Goal: Task Accomplishment & Management: Manage account settings

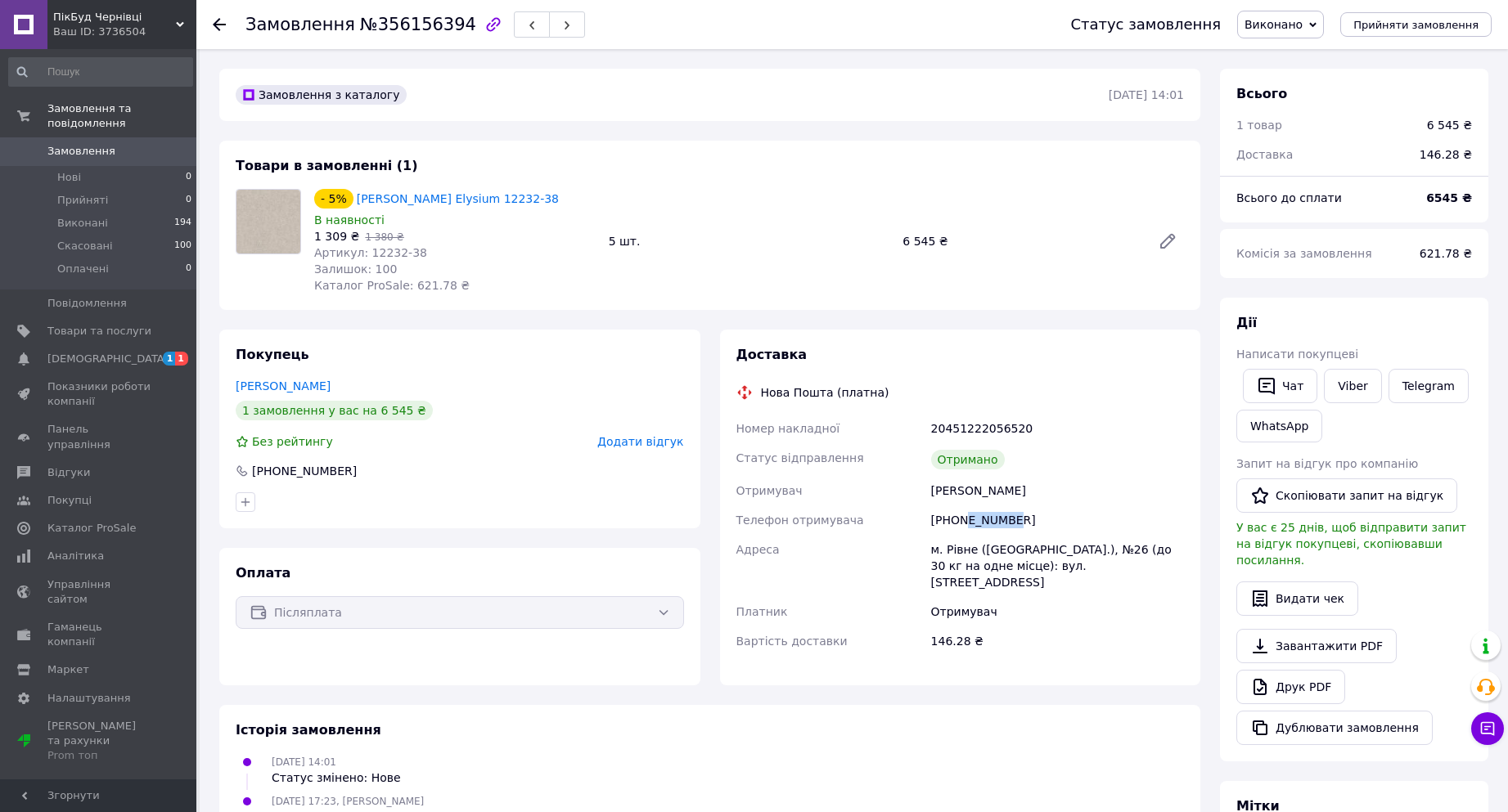
drag, startPoint x: 961, startPoint y: 508, endPoint x: 1006, endPoint y: 509, distance: 45.0
click at [1006, 509] on div "[PHONE_NUMBER]" at bounding box center [1057, 520] width 260 height 29
click at [221, 24] on use at bounding box center [219, 25] width 13 height 13
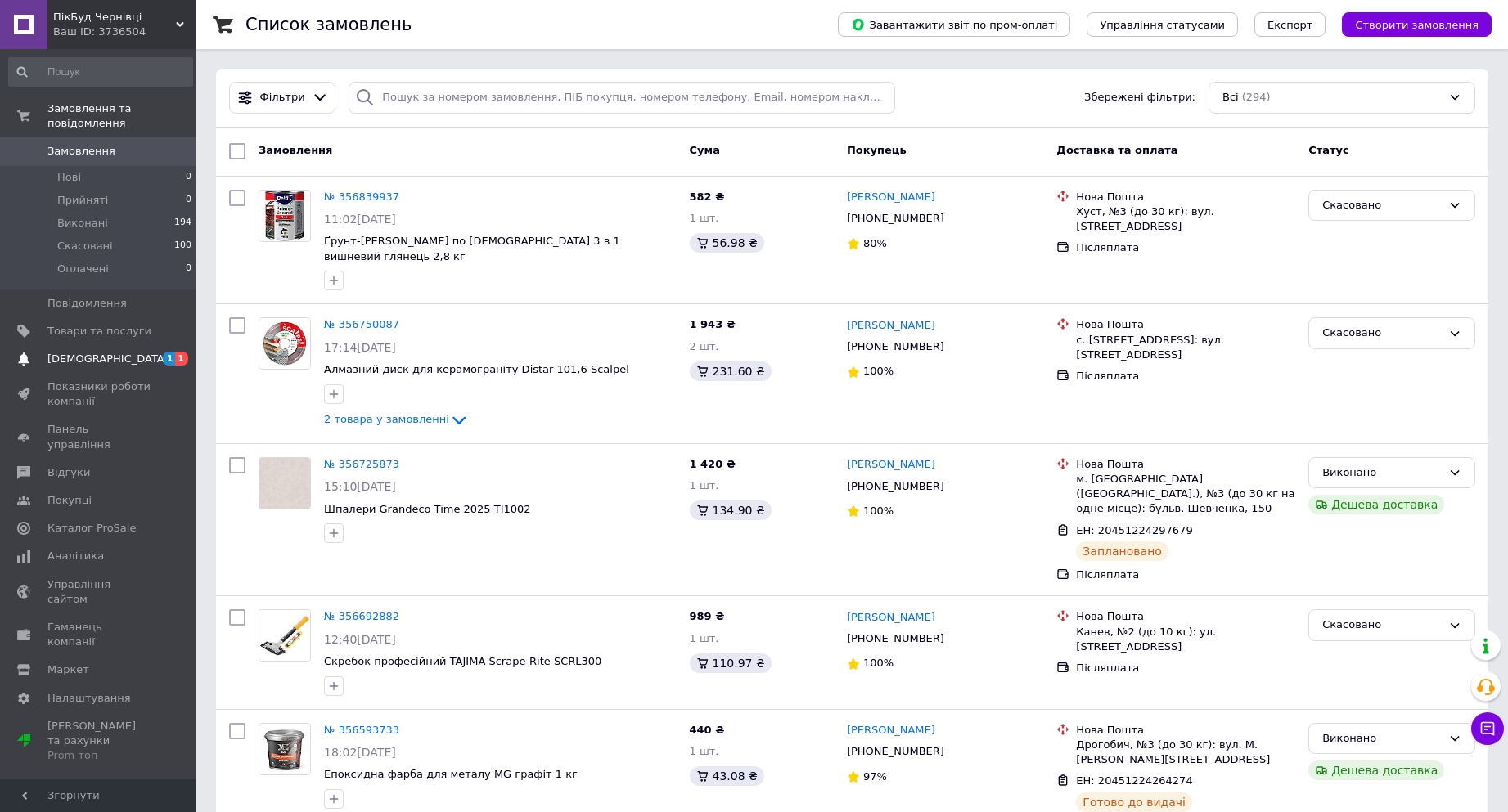
click at [130, 351] on span "[DEMOGRAPHIC_DATA]" at bounding box center [99, 359] width 104 height 15
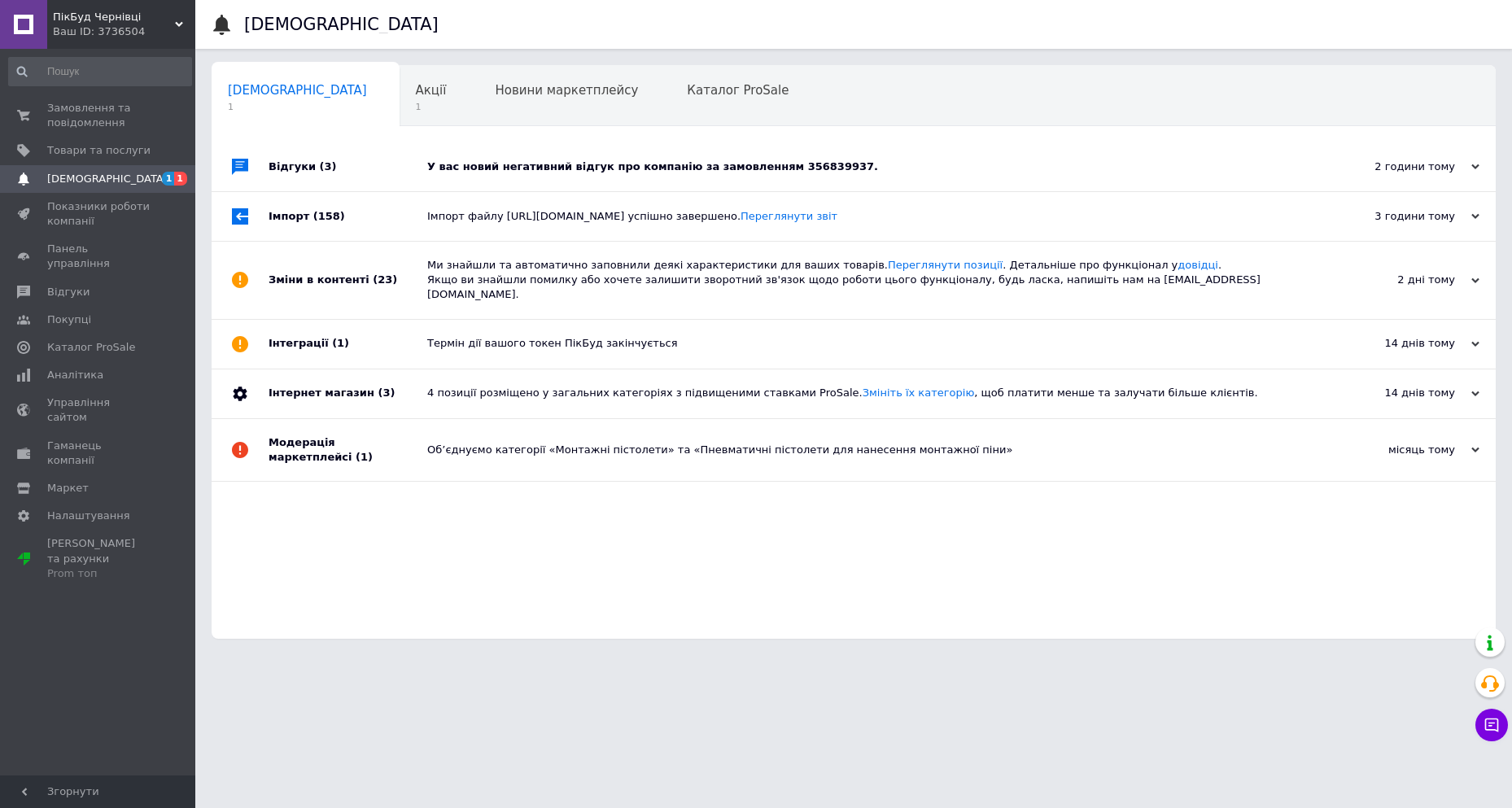
click at [499, 154] on div "У вас новий негативний відгук про компанію за замовленням 356839937." at bounding box center [872, 166] width 889 height 48
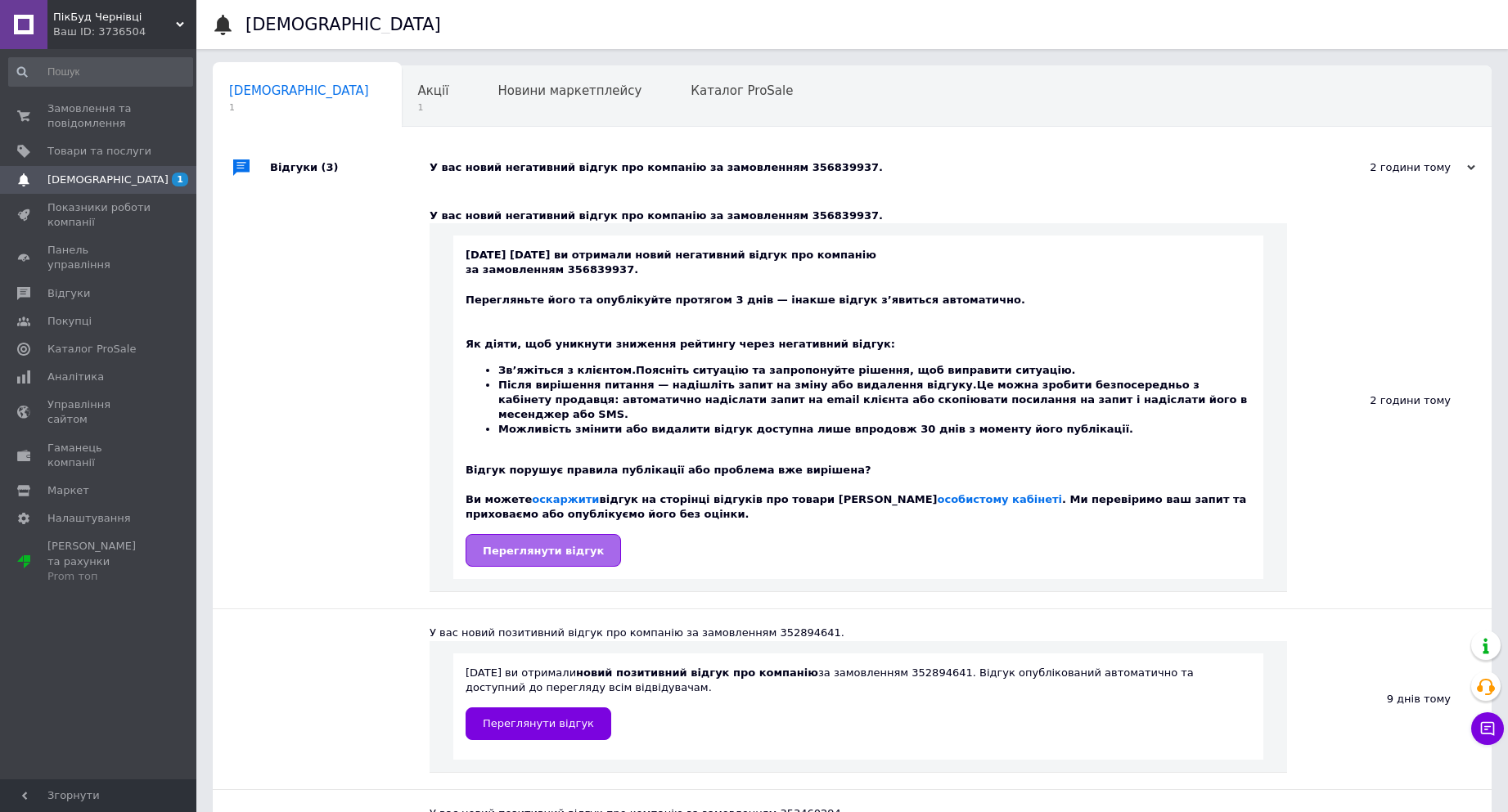
click at [543, 545] on span "Переглянути відгук" at bounding box center [543, 551] width 121 height 12
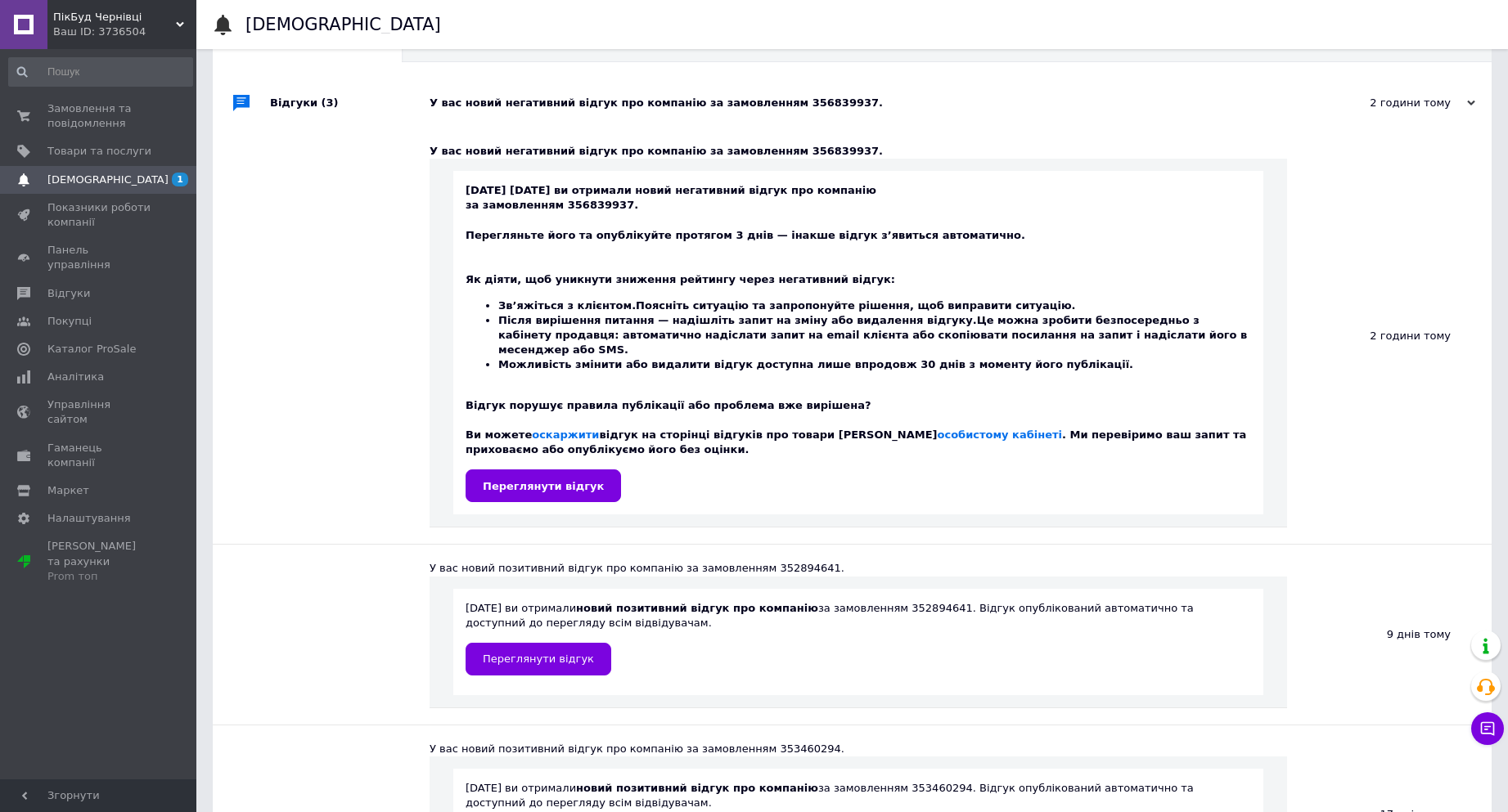
scroll to position [82, 0]
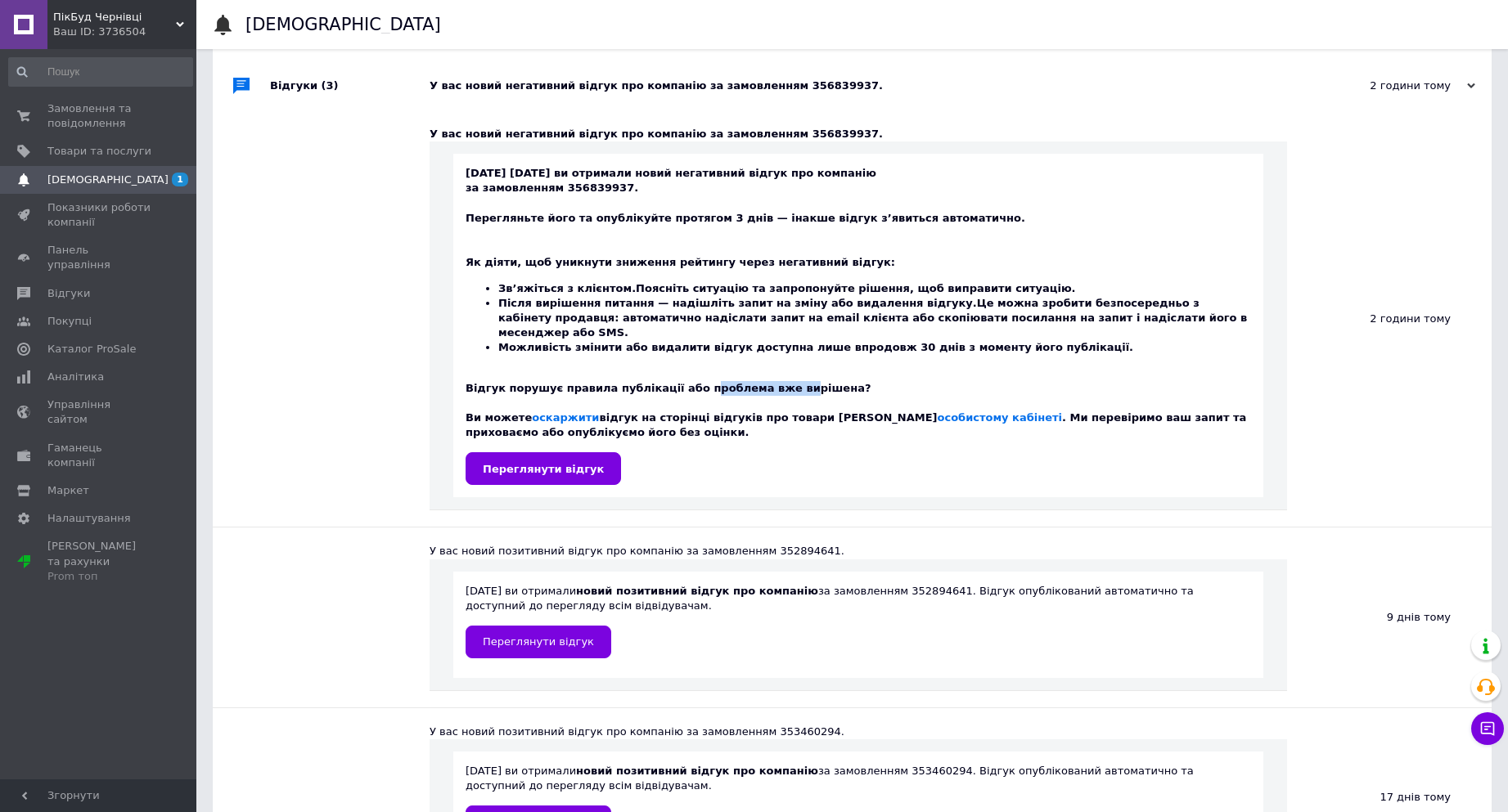
drag, startPoint x: 677, startPoint y: 371, endPoint x: 770, endPoint y: 375, distance: 93.1
click at [770, 375] on div "Як діяти, щоб уникнути зниження рейтингу через негативний відгук: Зв’яжіться з …" at bounding box center [858, 339] width 786 height 199
click at [771, 375] on div "Як діяти, щоб уникнути зниження рейтингу через негативний відгук: Зв’яжіться з …" at bounding box center [858, 339] width 786 height 199
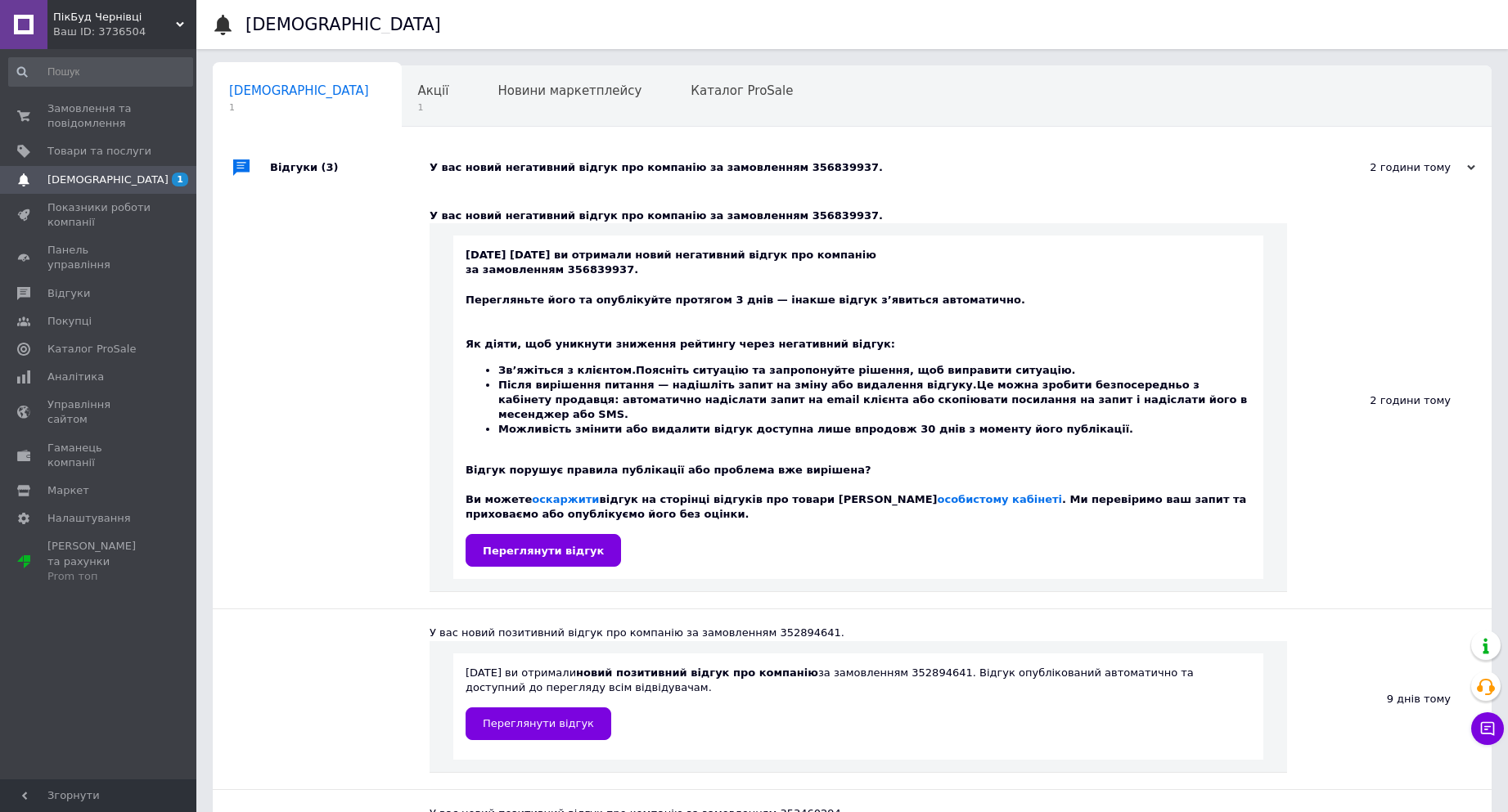
click at [328, 114] on div "[DEMOGRAPHIC_DATA] 1" at bounding box center [307, 97] width 189 height 62
click at [402, 113] on div "Акції 1" at bounding box center [441, 97] width 80 height 62
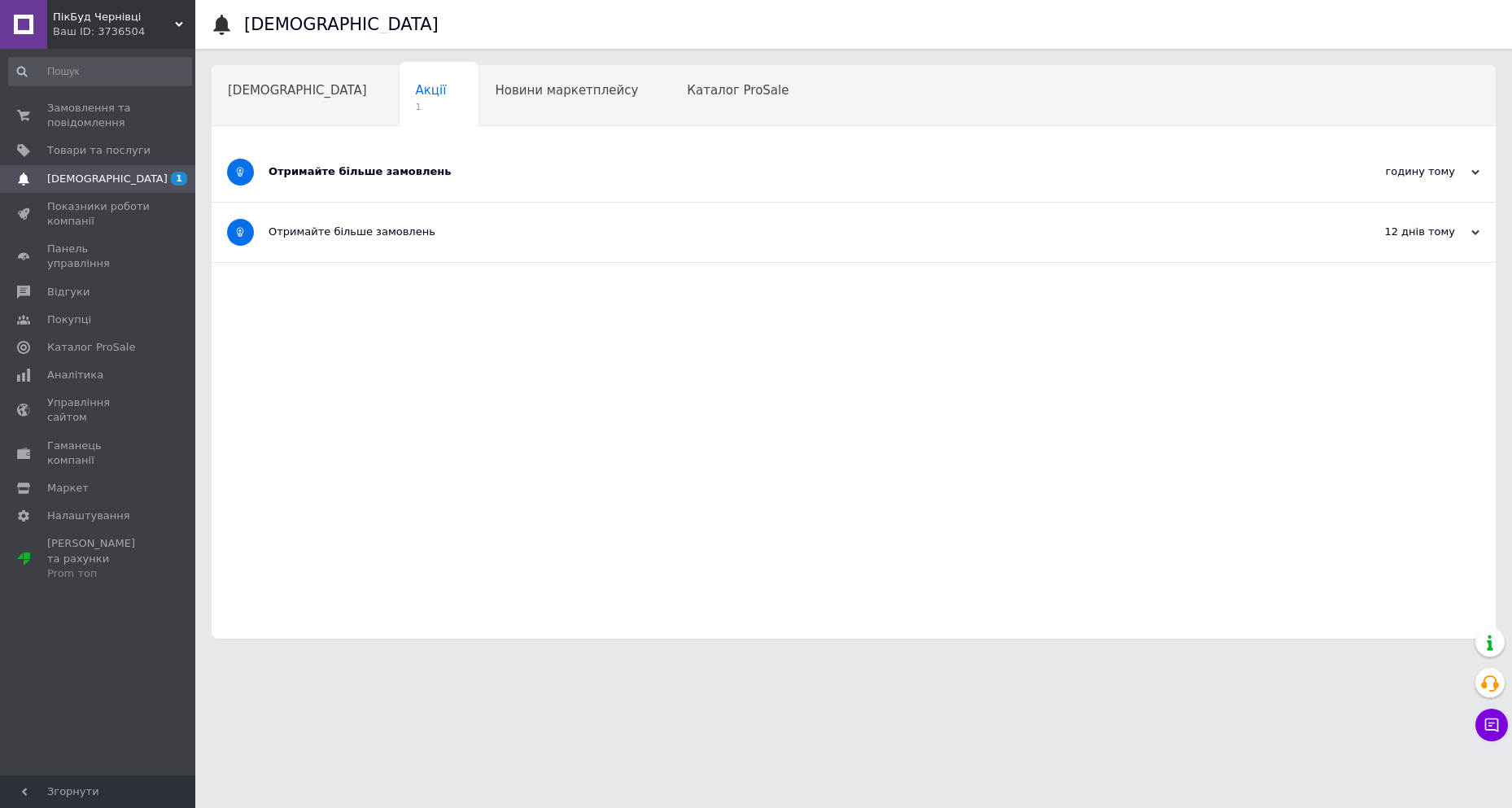
click at [343, 168] on div "Отримайте більше замовлень" at bounding box center [793, 172] width 1048 height 15
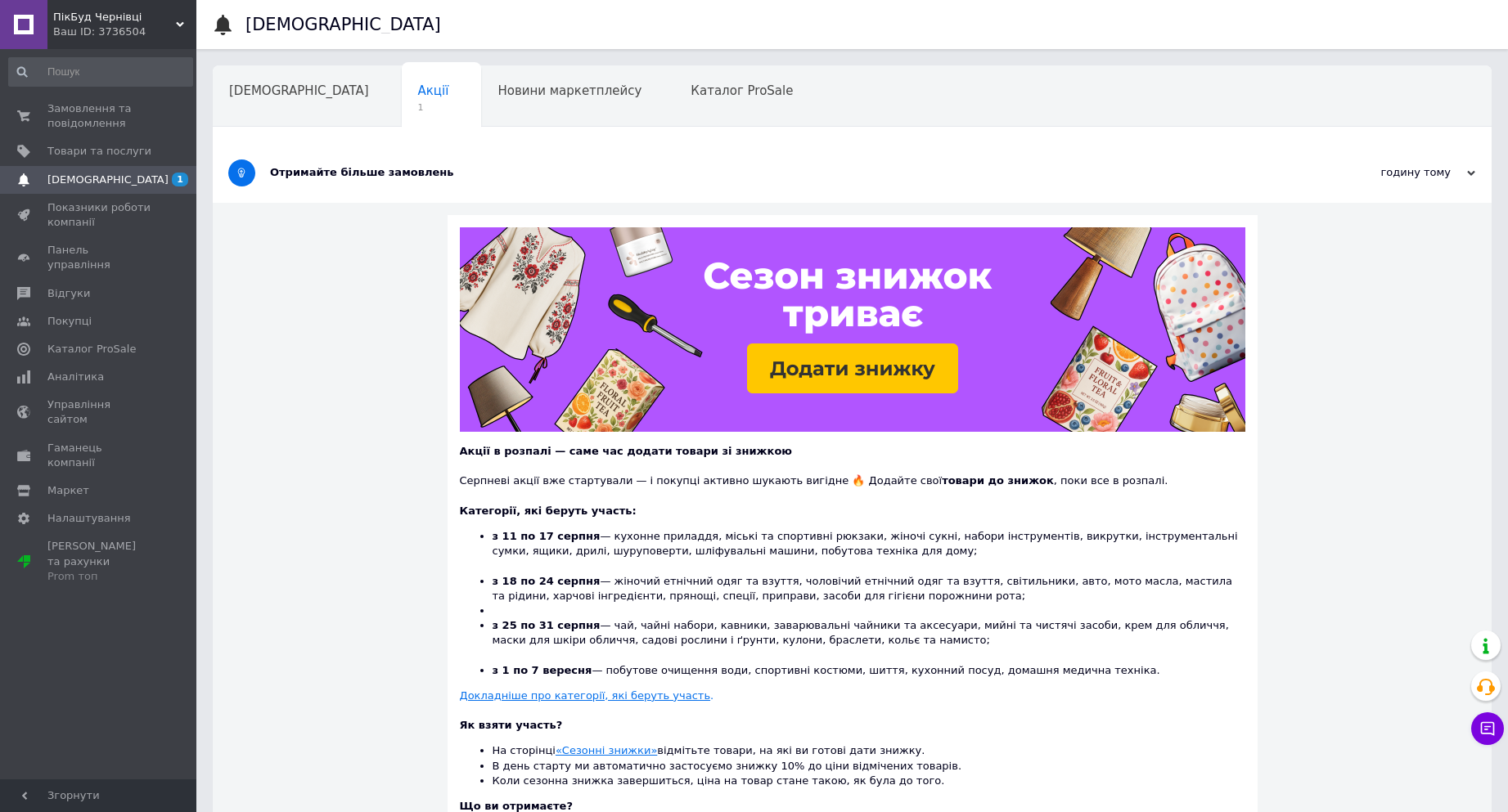
click at [348, 172] on div "Отримайте більше замовлень" at bounding box center [790, 172] width 1042 height 15
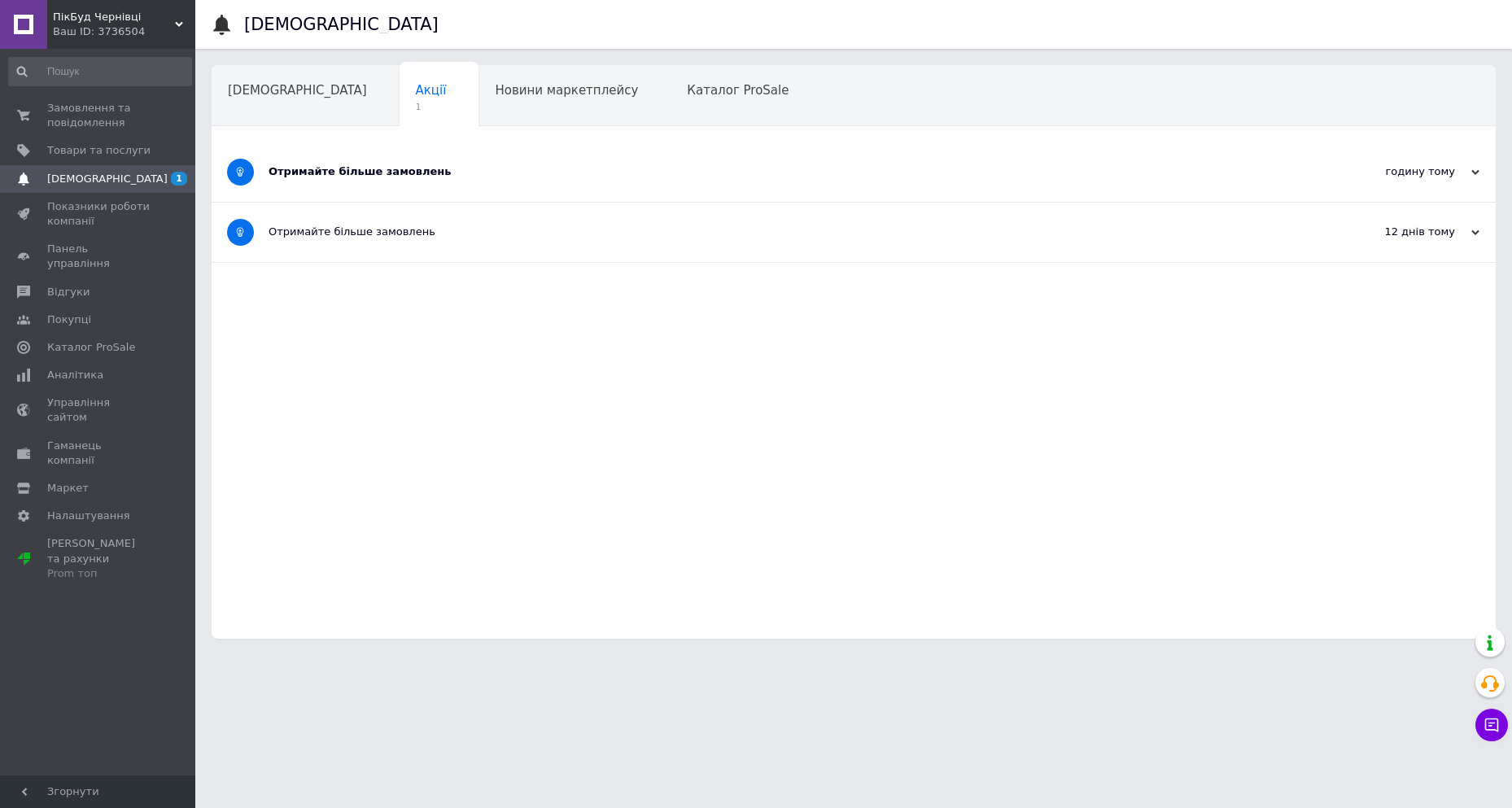
click at [346, 174] on div "Отримайте більше замовлень" at bounding box center [793, 172] width 1048 height 15
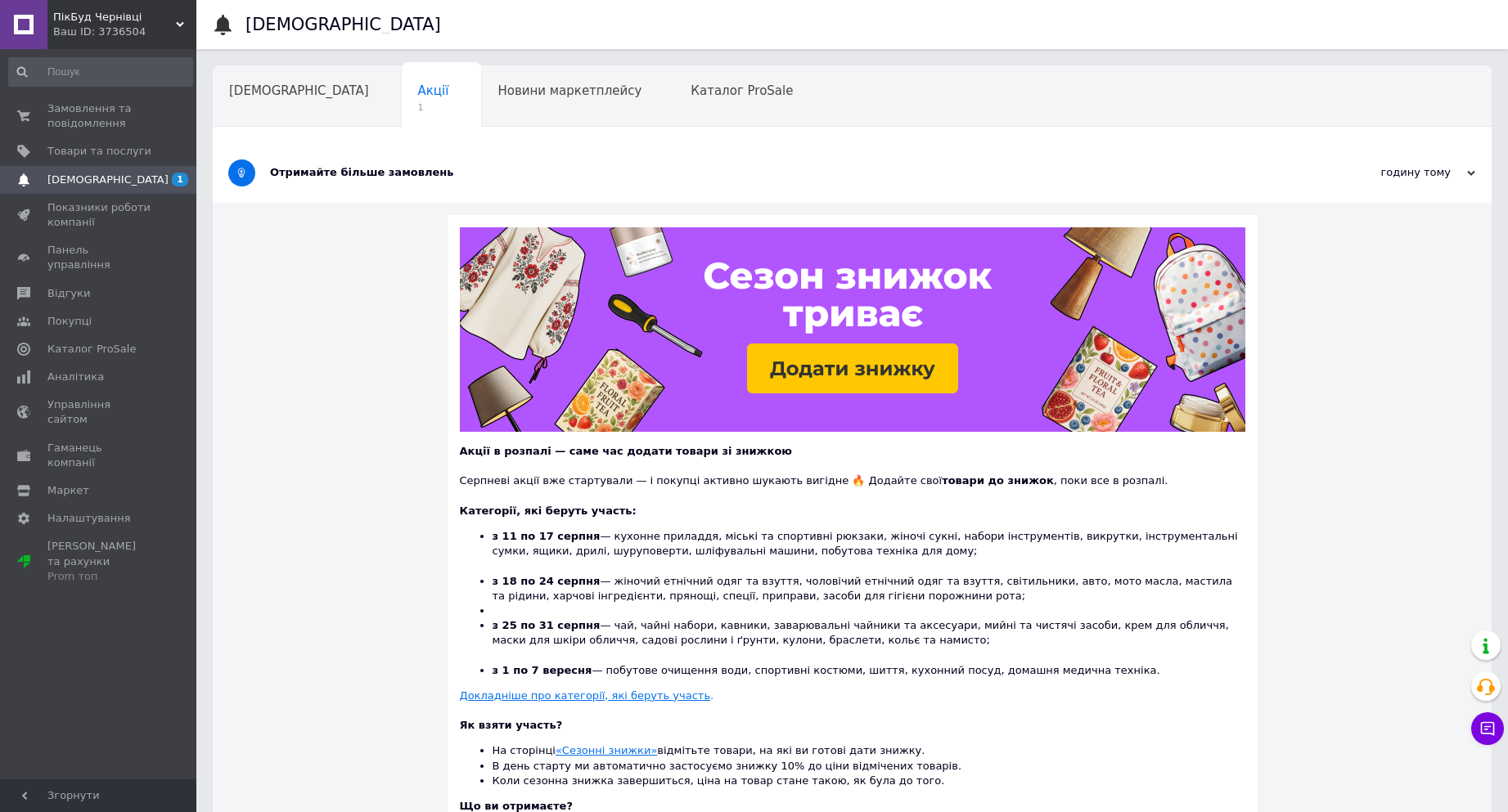
click at [337, 174] on div "Отримайте більше замовлень" at bounding box center [790, 172] width 1042 height 15
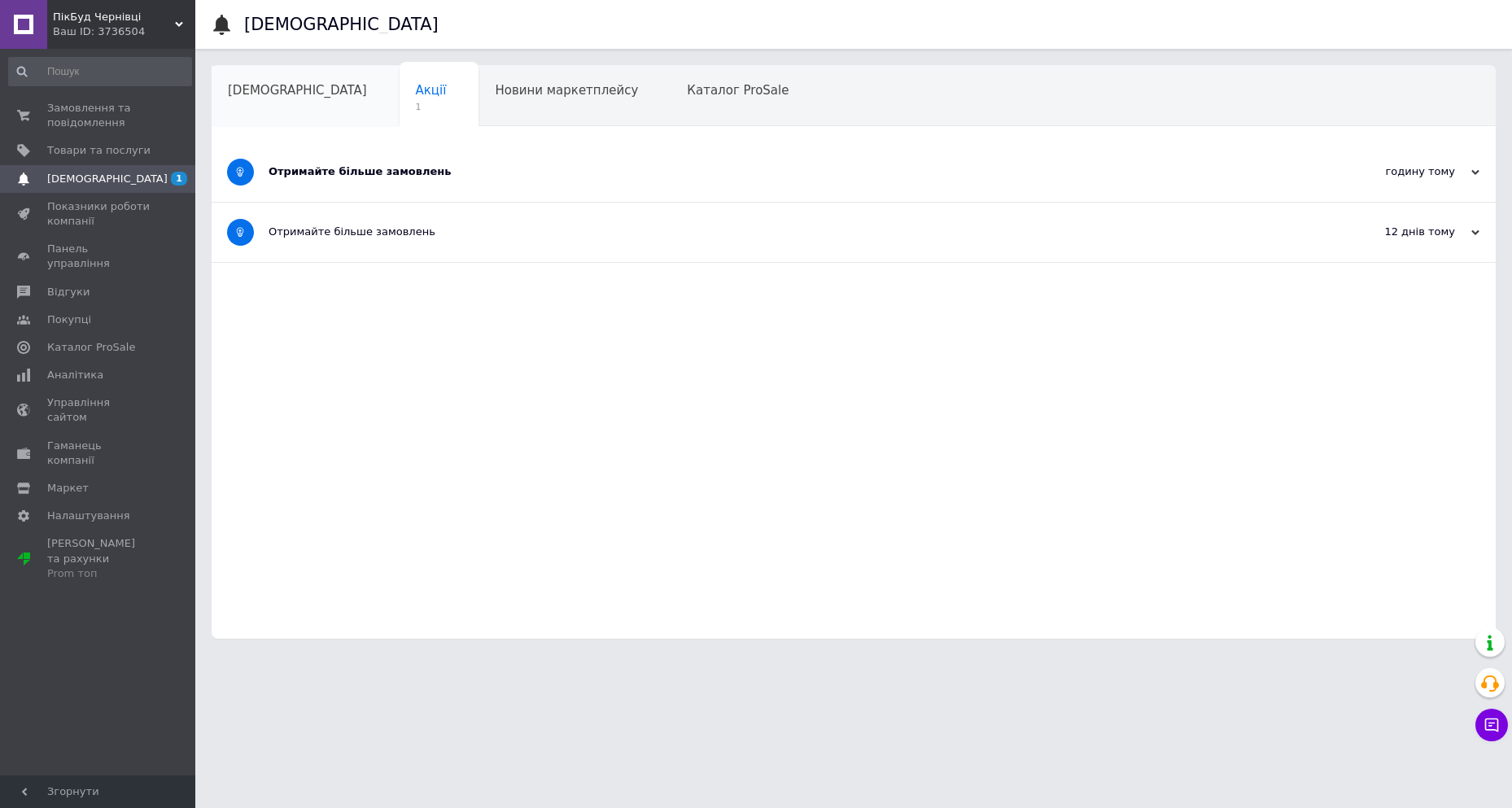
click at [296, 88] on div "[DEMOGRAPHIC_DATA]" at bounding box center [306, 97] width 188 height 62
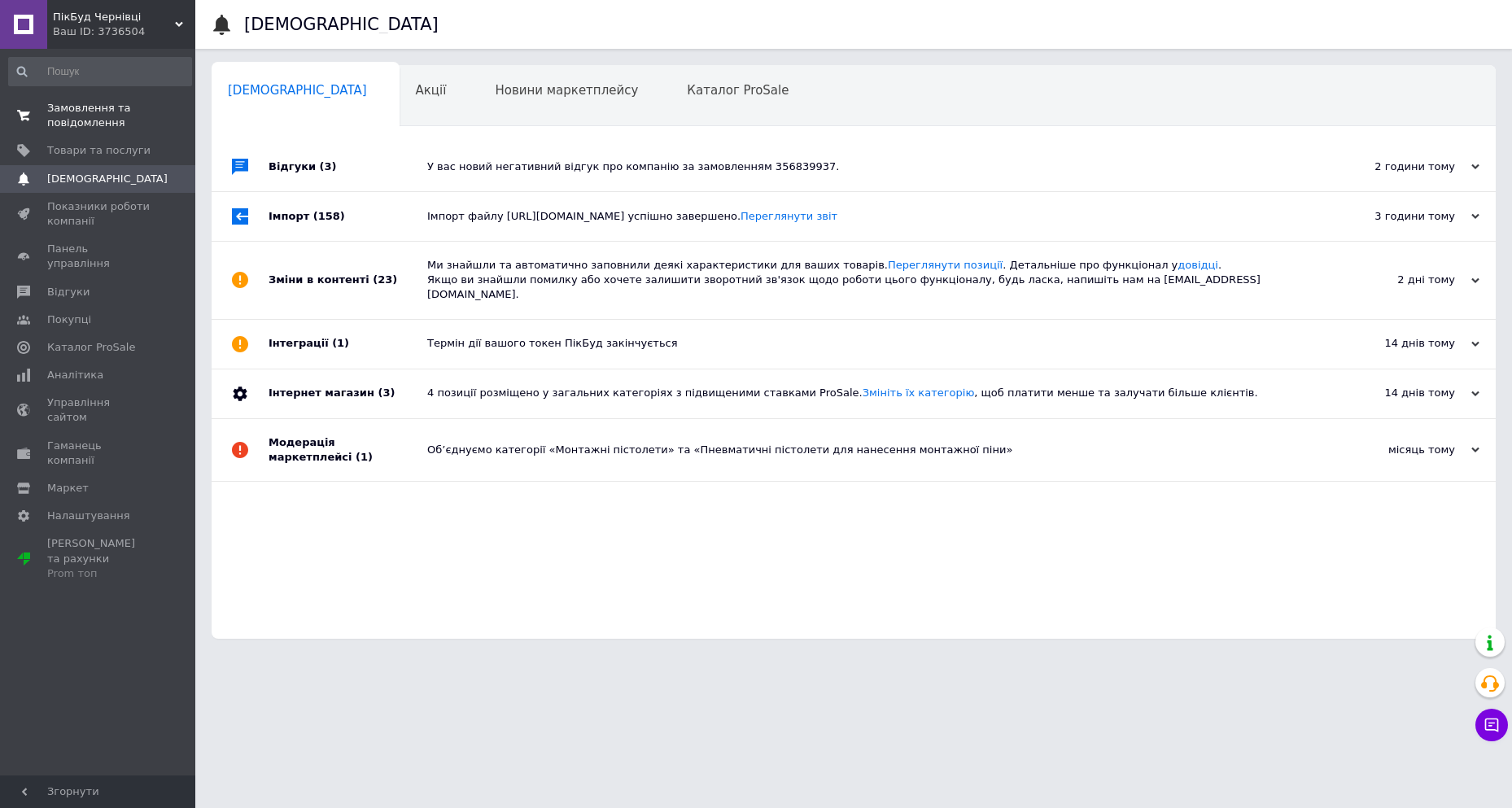
click at [102, 131] on span "Замовлення та повідомлення" at bounding box center [99, 116] width 103 height 29
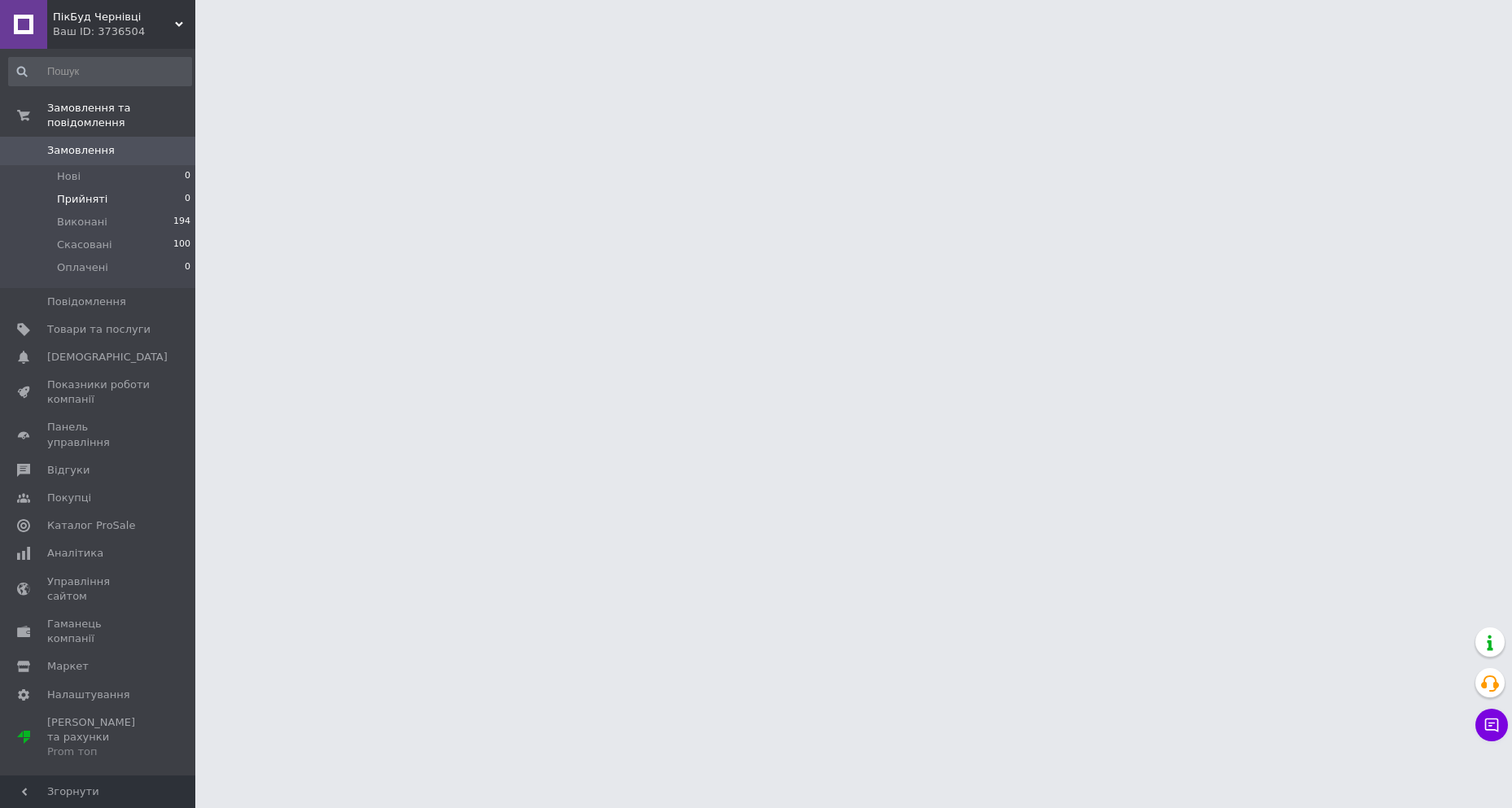
click at [85, 192] on span "Прийняті" at bounding box center [81, 199] width 50 height 15
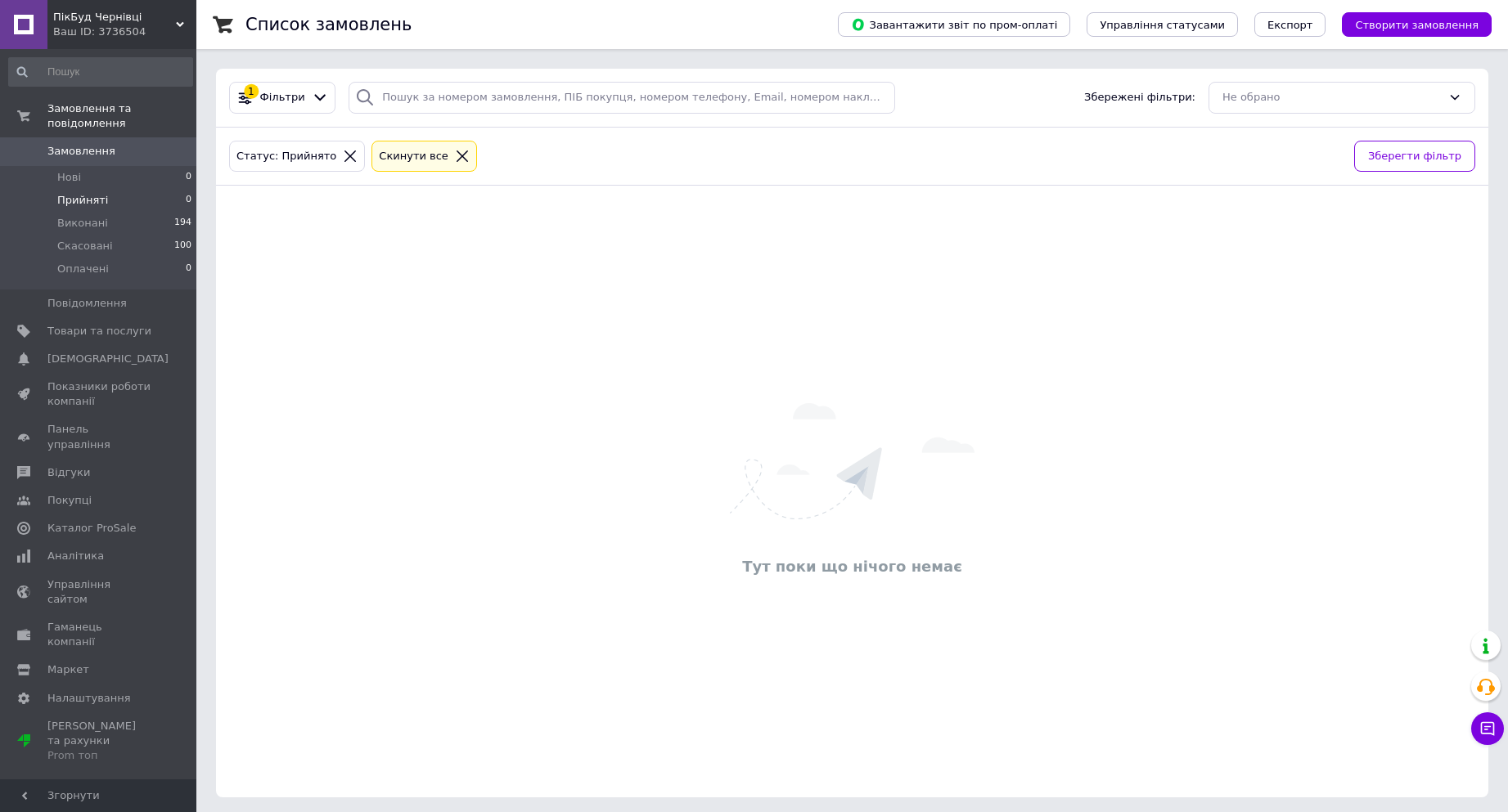
click at [1059, 132] on div "Статус: Прийнято Cкинути все Зберегти фільтр" at bounding box center [852, 157] width 1272 height 59
